Goal: Obtain resource: Download file/media

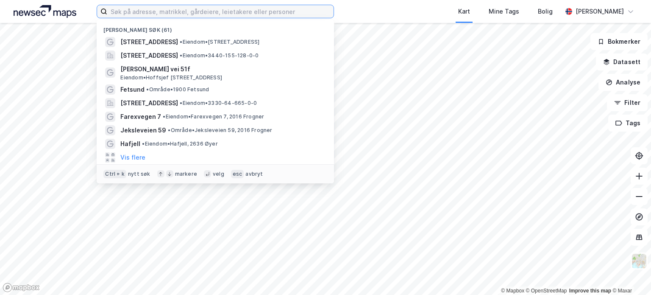
click at [140, 14] on input at bounding box center [220, 11] width 226 height 13
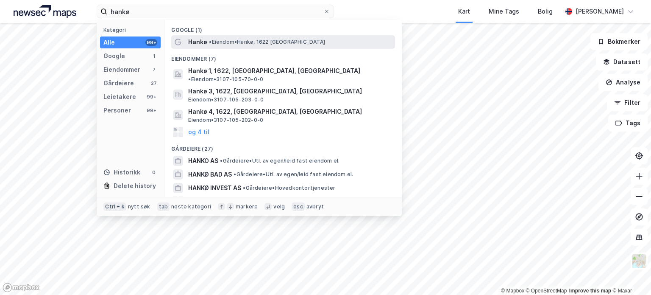
click at [220, 40] on span "• [PERSON_NAME][GEOGRAPHIC_DATA], 1622 [GEOGRAPHIC_DATA]" at bounding box center [267, 42] width 116 height 7
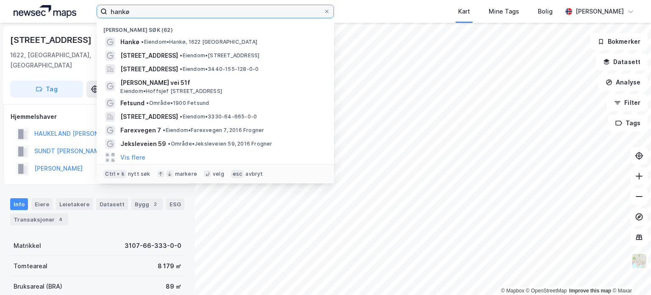
click at [229, 17] on input "hankø" at bounding box center [215, 11] width 216 height 13
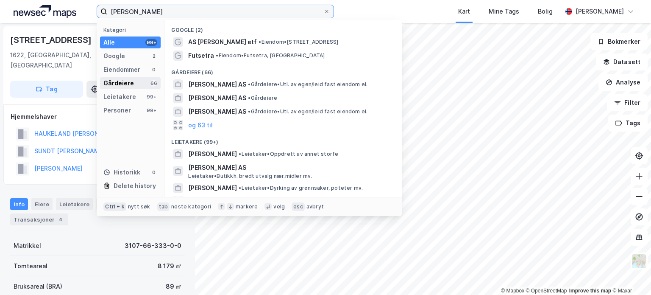
type input "[PERSON_NAME]"
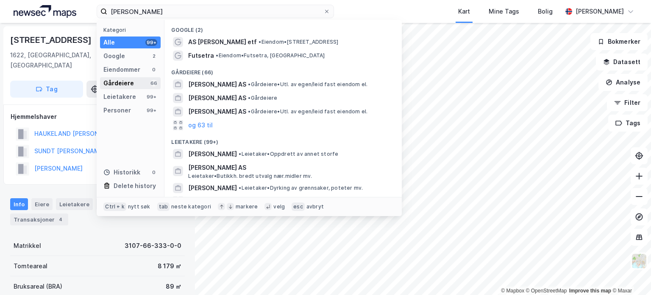
click at [136, 85] on div "Gårdeiere 66" at bounding box center [130, 83] width 61 height 12
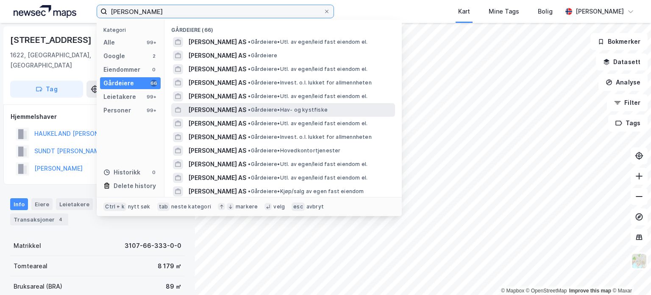
scroll to position [46, 0]
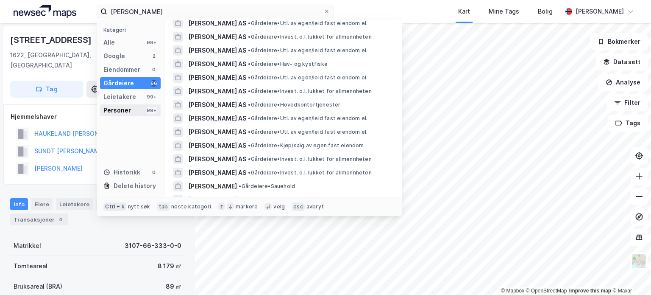
click at [128, 109] on div "Personer" at bounding box center [117, 110] width 28 height 10
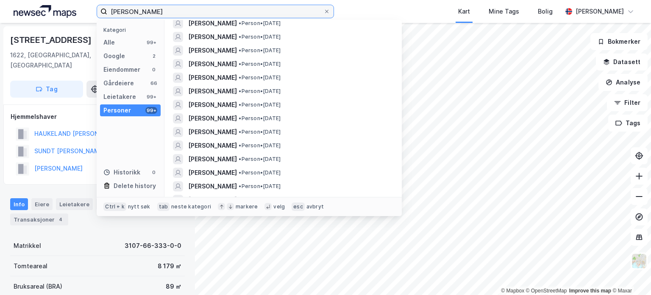
scroll to position [0, 0]
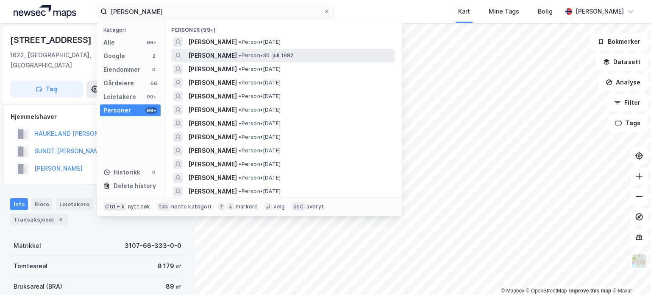
click at [237, 54] on span "[PERSON_NAME]" at bounding box center [212, 55] width 49 height 10
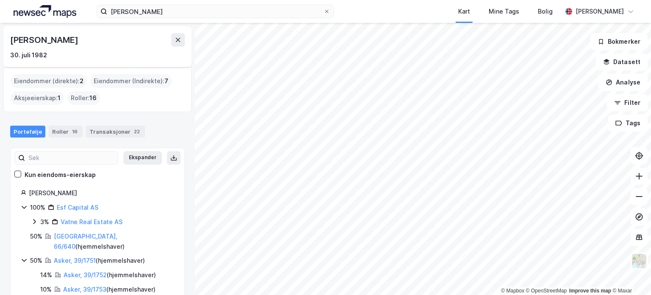
scroll to position [24, 0]
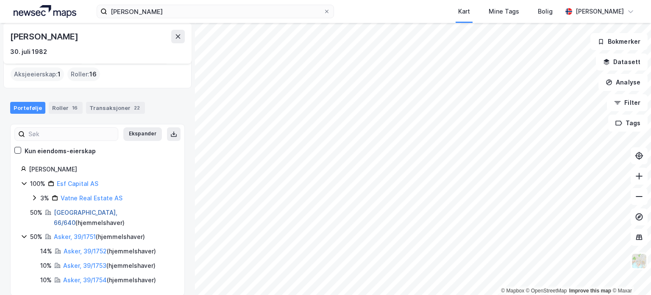
click at [95, 210] on link "[GEOGRAPHIC_DATA], 66/640" at bounding box center [86, 217] width 64 height 17
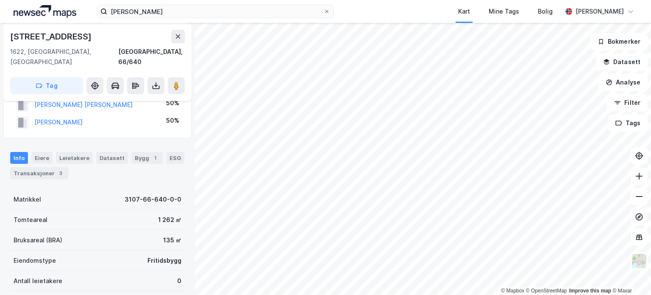
scroll to position [24, 0]
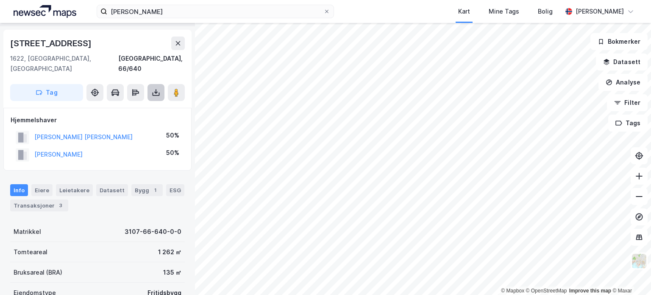
click at [156, 89] on button at bounding box center [156, 92] width 17 height 17
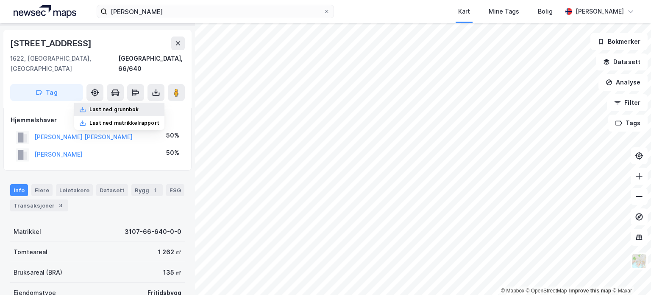
click at [131, 106] on div "Last ned grunnbok" at bounding box center [113, 109] width 49 height 7
